Goal: Task Accomplishment & Management: Complete application form

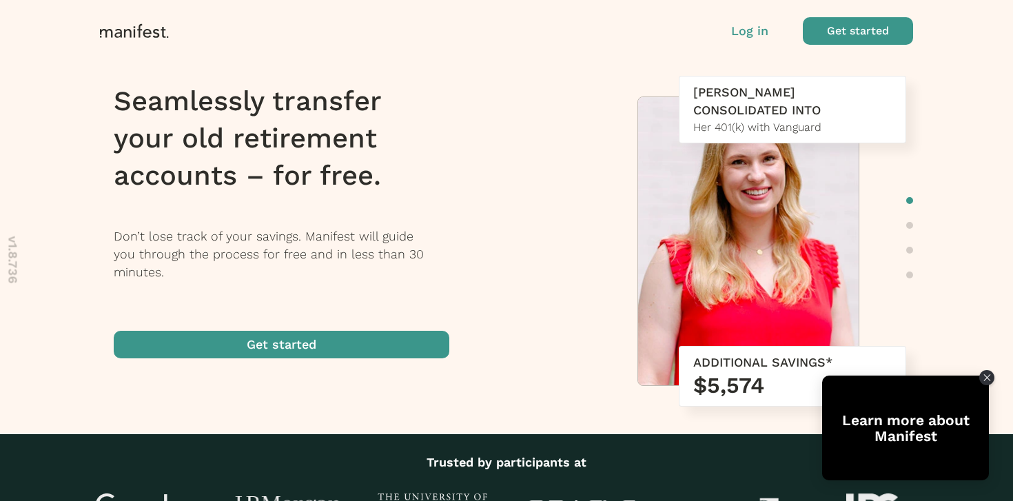
click at [847, 38] on span "button" at bounding box center [858, 31] width 110 height 28
